Goal: Go to known website: Go to known website

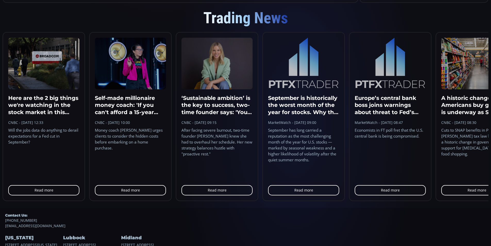
scroll to position [491, 0]
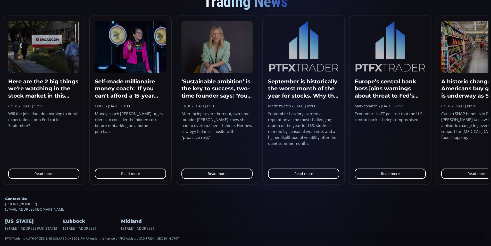
type input "********"
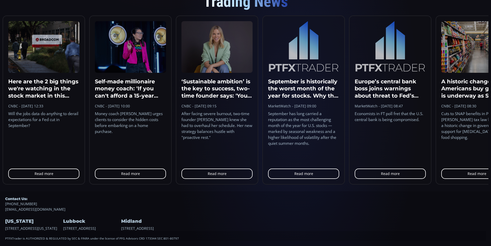
scroll to position [129, 0]
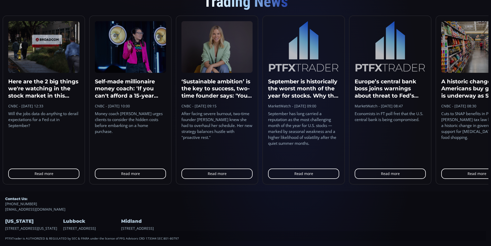
scroll to position [129, 0]
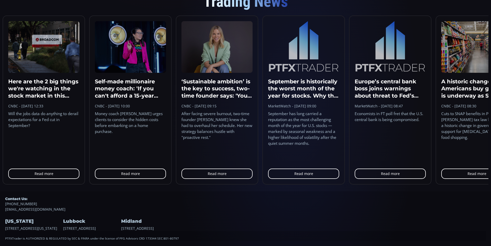
scroll to position [129, 0]
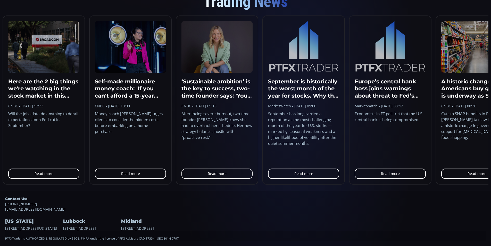
scroll to position [129, 0]
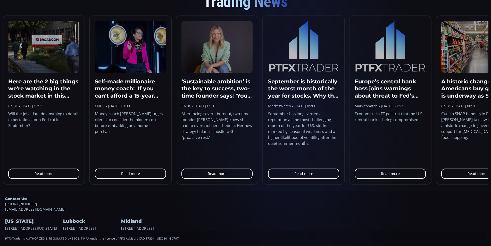
scroll to position [129, 0]
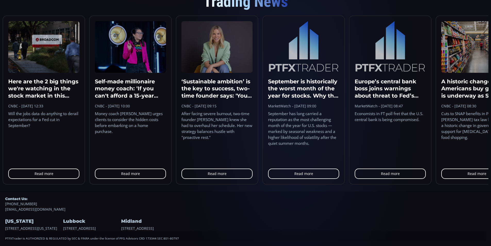
scroll to position [129, 0]
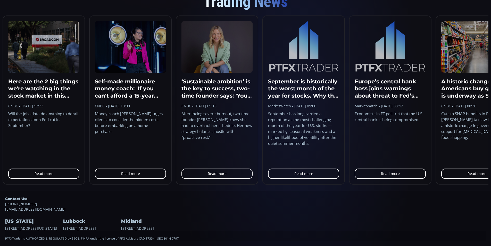
scroll to position [129, 0]
